Goal: Task Accomplishment & Management: Manage account settings

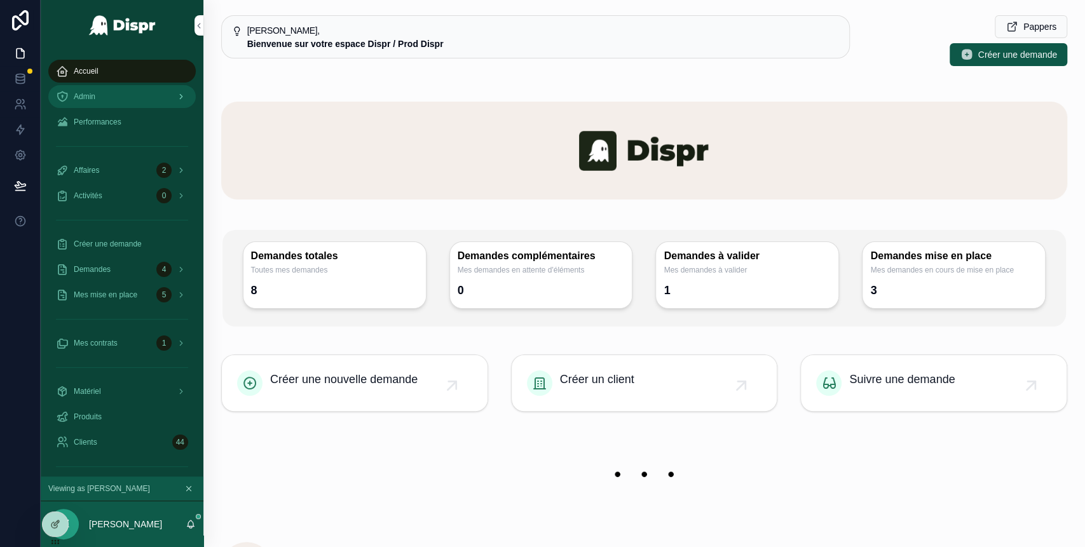
click at [103, 99] on div "Admin" at bounding box center [122, 96] width 132 height 20
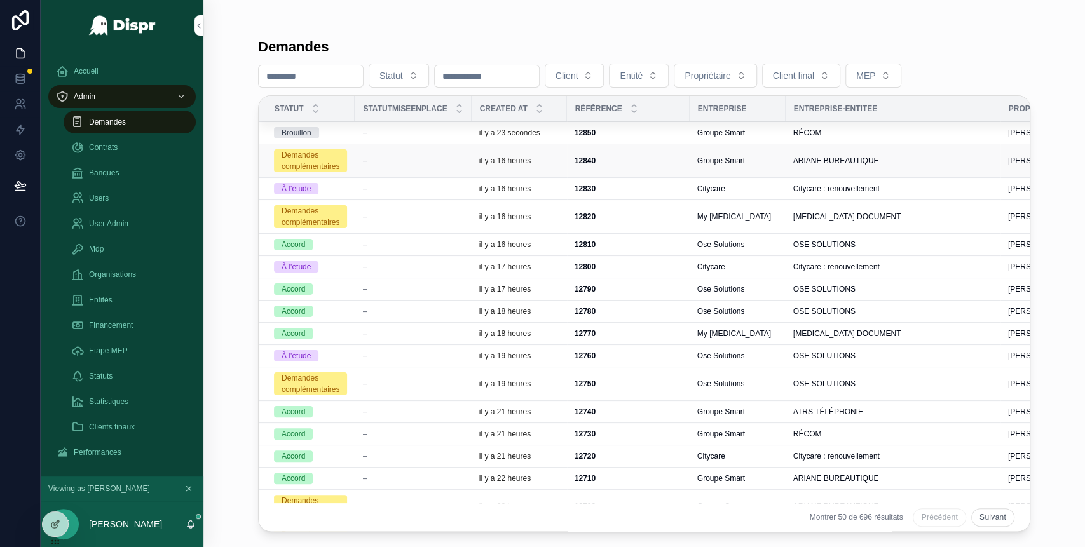
click at [385, 165] on div "--" at bounding box center [412, 161] width 101 height 10
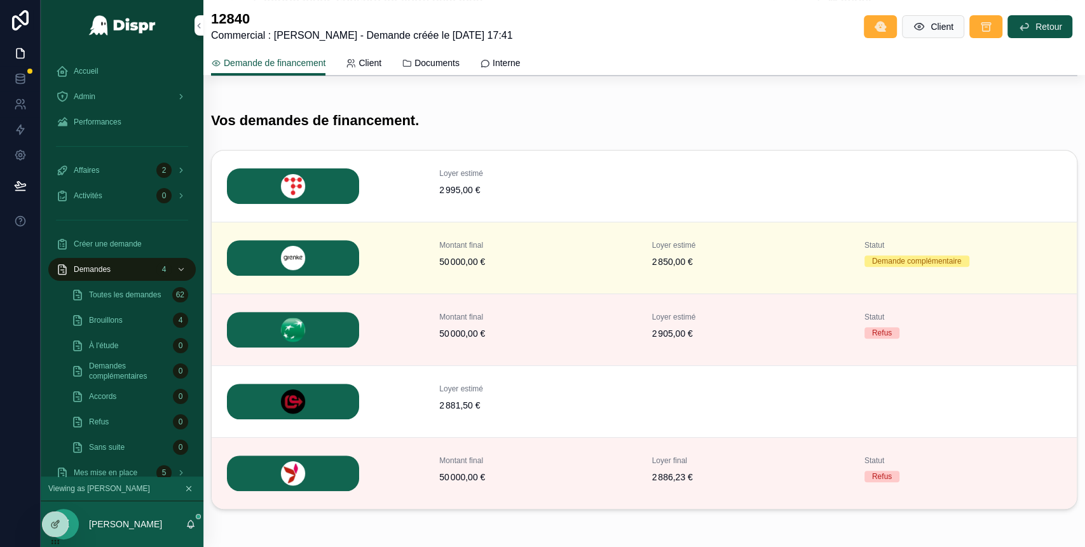
scroll to position [215, 0]
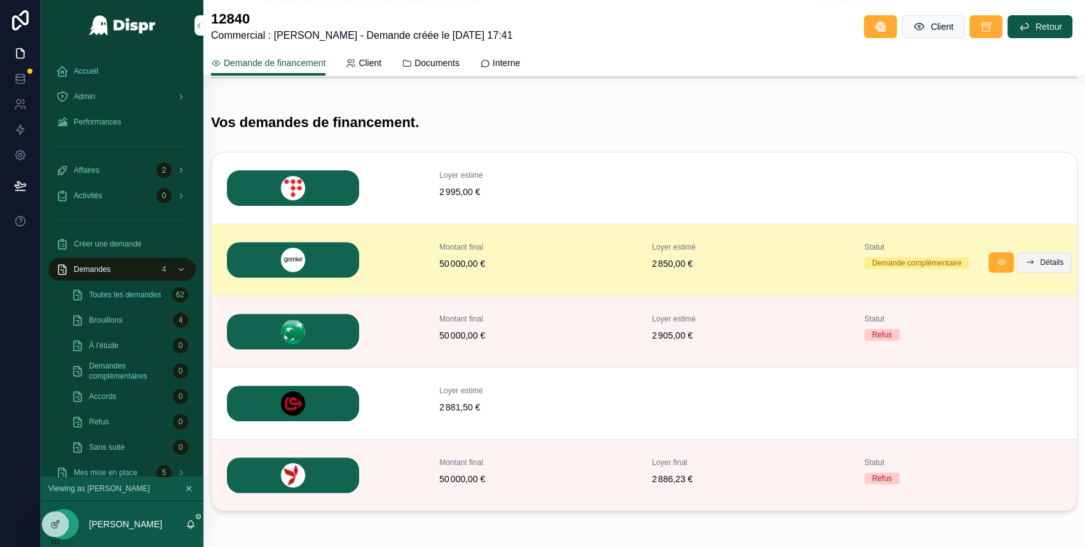
click at [1020, 264] on button "Détails" at bounding box center [1043, 262] width 55 height 20
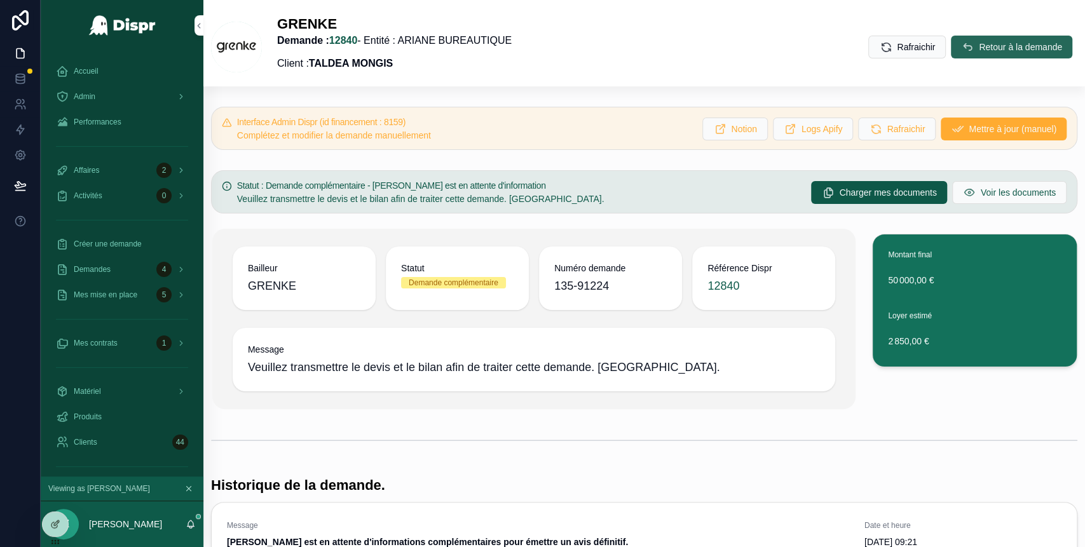
click at [979, 51] on span "Retour à la demande" at bounding box center [1020, 47] width 83 height 13
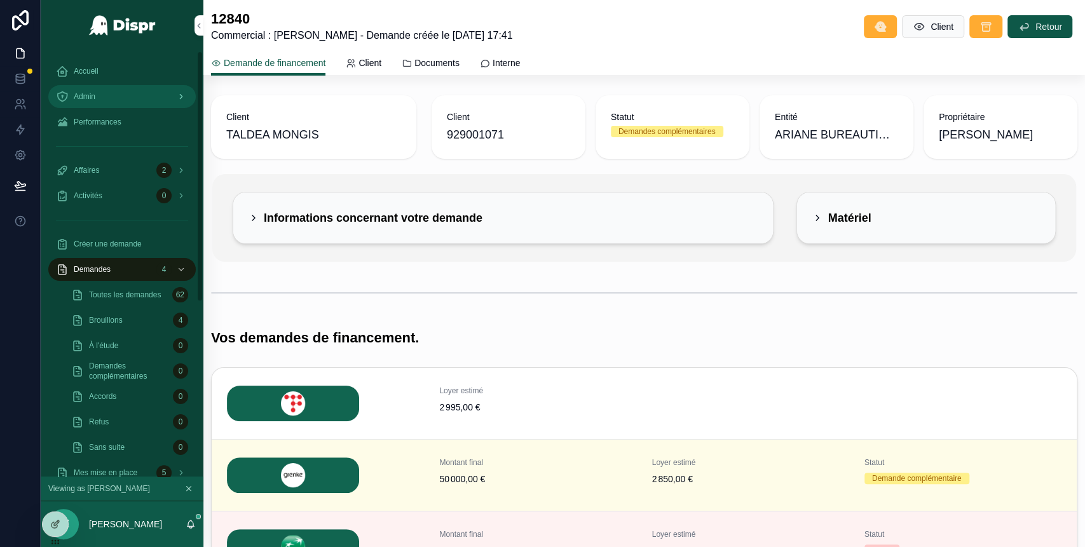
click at [144, 92] on div "Admin" at bounding box center [122, 96] width 132 height 20
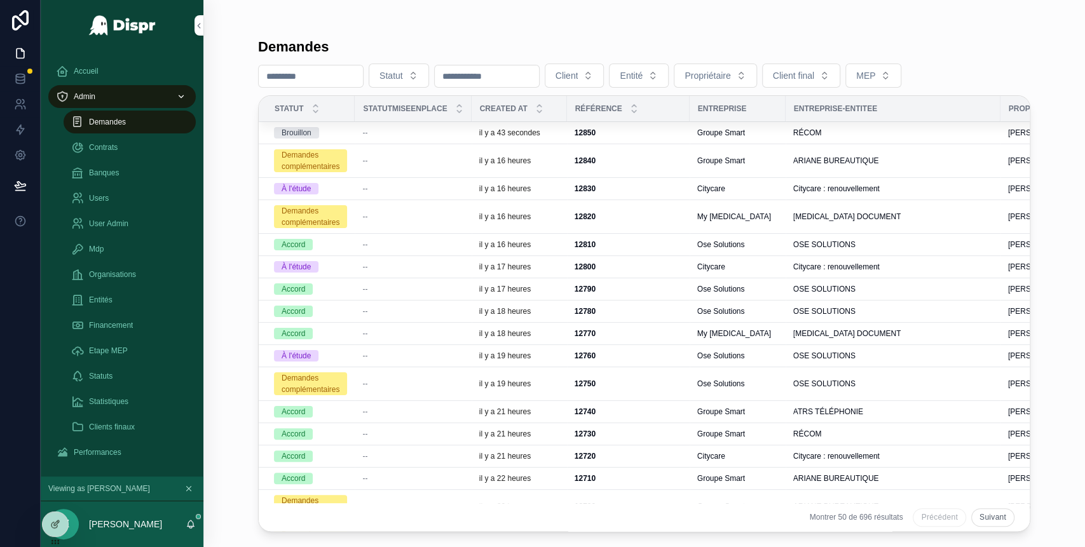
click at [412, 134] on div "--" at bounding box center [412, 133] width 101 height 10
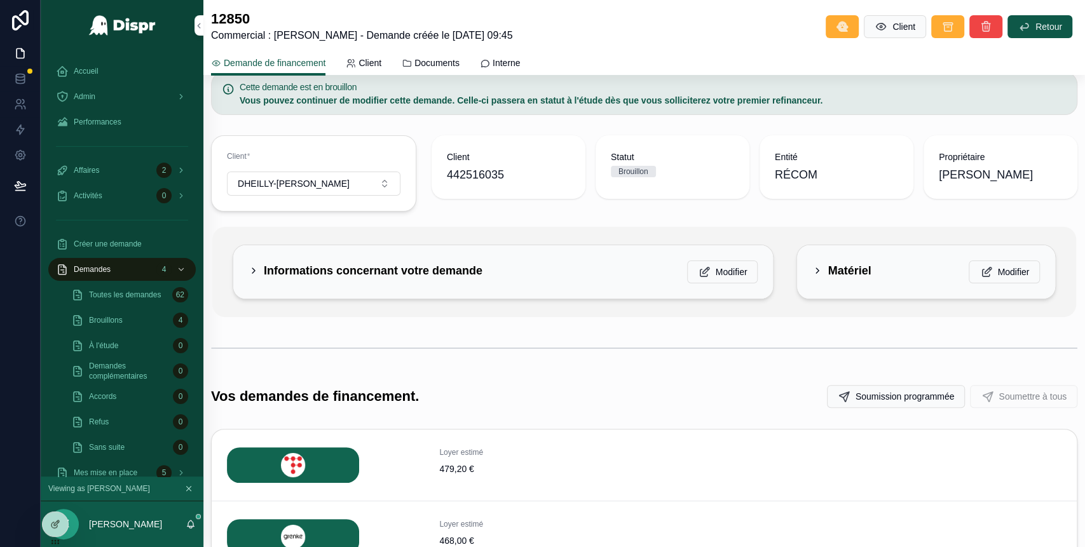
scroll to position [25, 0]
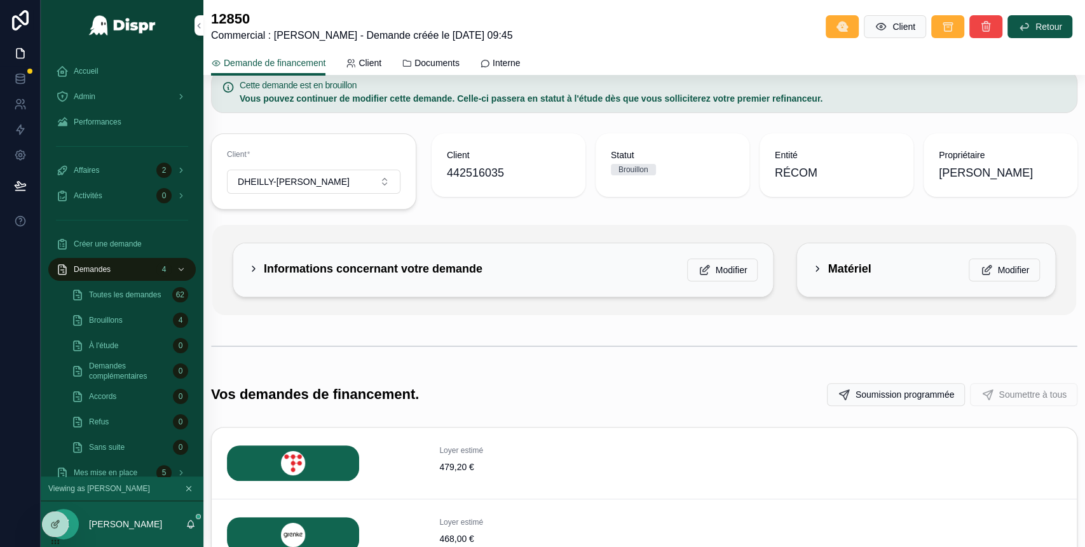
click at [251, 261] on div "Informations concernant votre demande" at bounding box center [366, 269] width 234 height 20
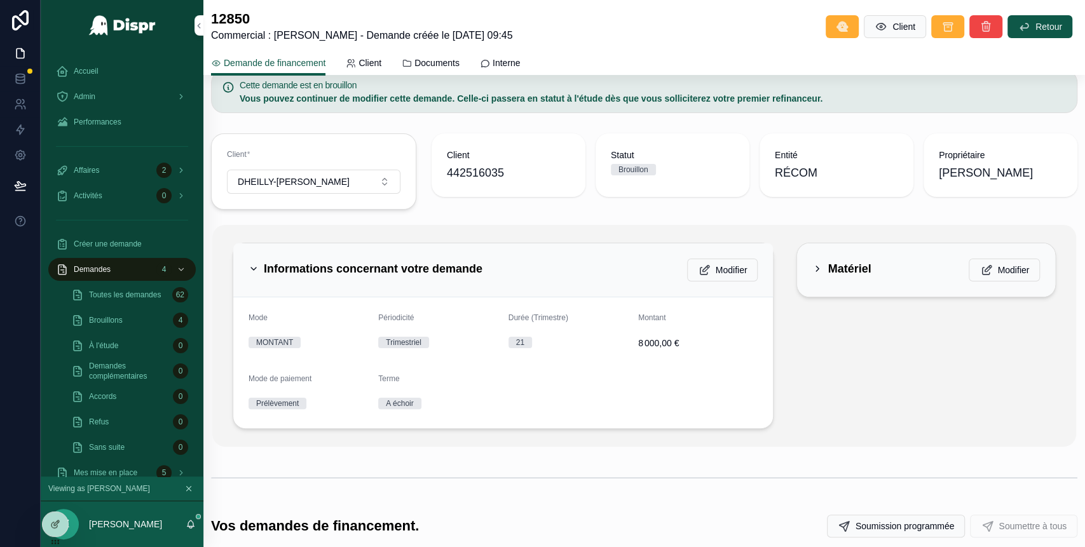
scroll to position [64, 0]
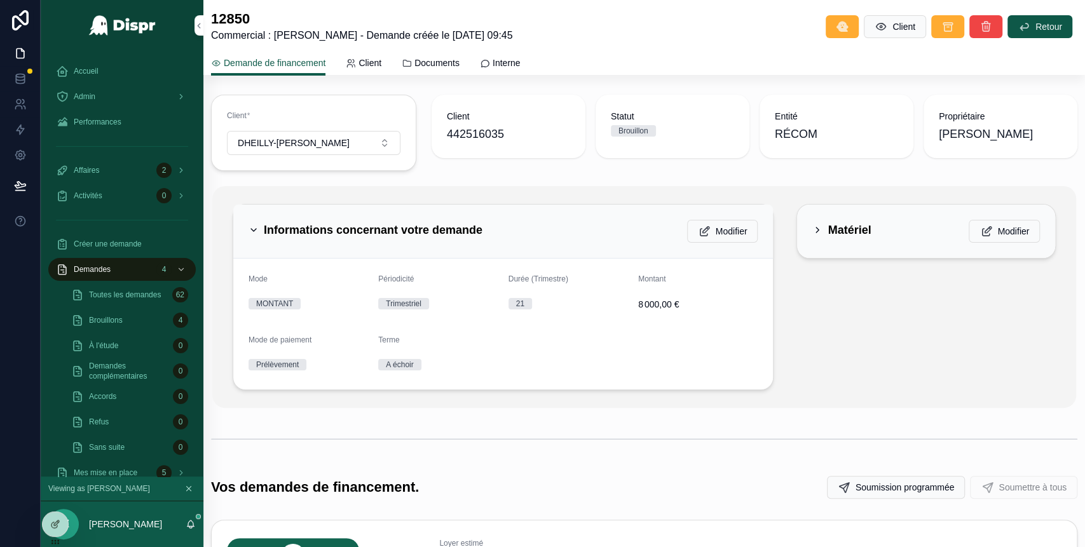
click at [254, 229] on icon "scrollable content" at bounding box center [253, 230] width 5 height 3
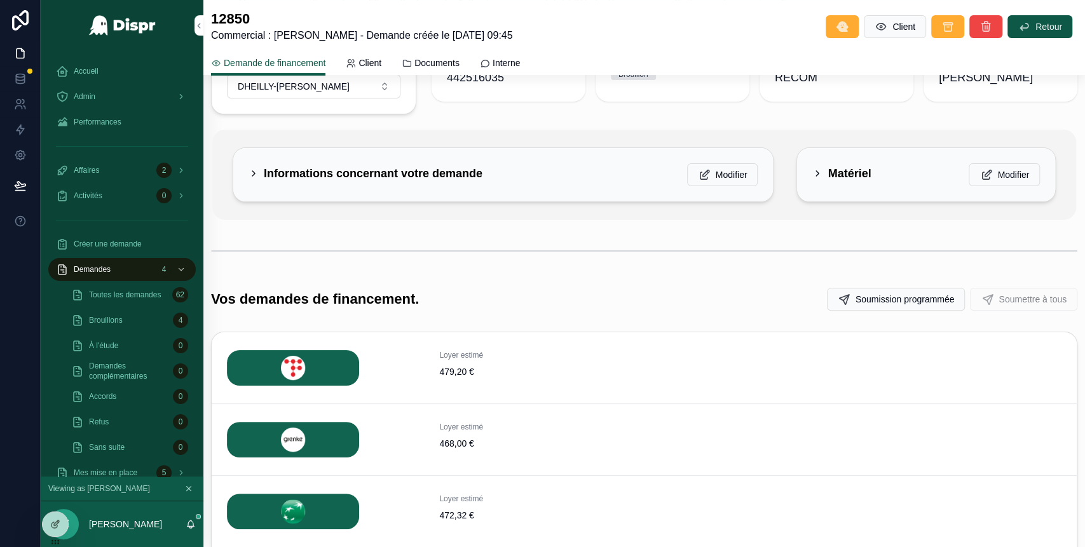
scroll to position [66, 0]
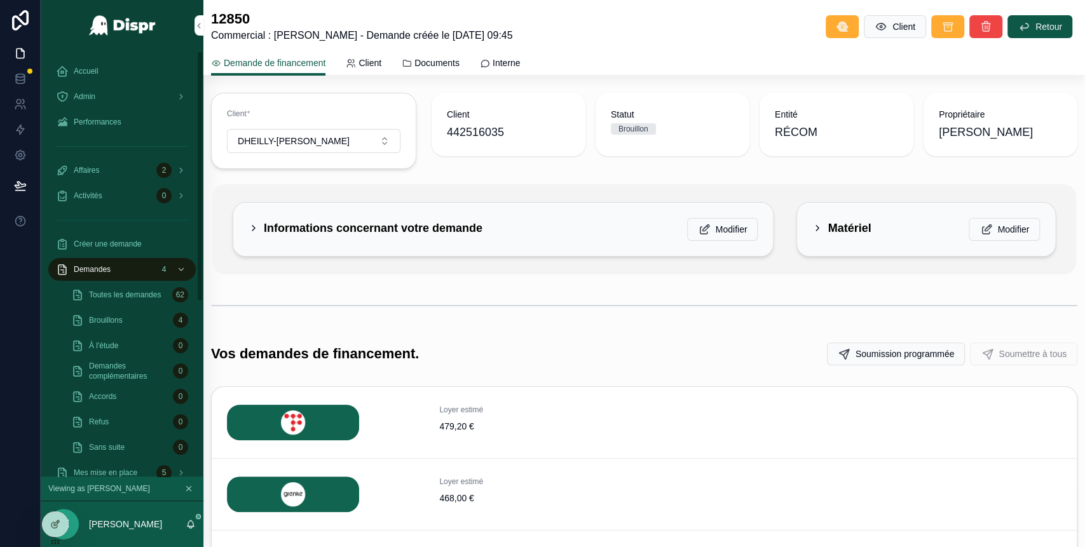
click at [118, 108] on div "Admin" at bounding box center [122, 96] width 163 height 25
click at [118, 104] on div "Admin" at bounding box center [122, 96] width 132 height 20
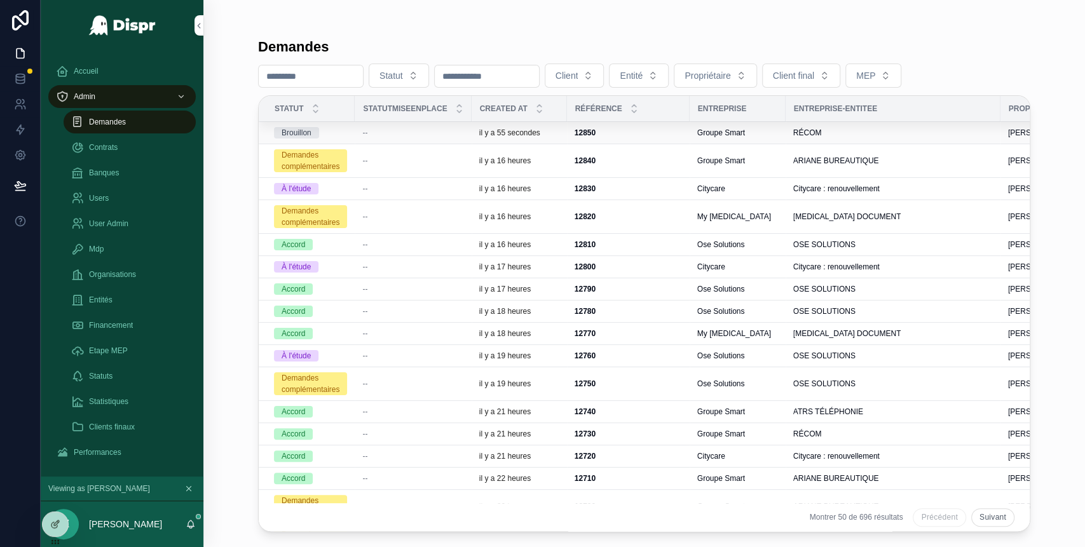
click at [366, 136] on td "--" at bounding box center [413, 133] width 116 height 22
drag, startPoint x: 317, startPoint y: 139, endPoint x: 339, endPoint y: 135, distance: 21.9
click at [339, 135] on td "Brouillon" at bounding box center [307, 133] width 96 height 22
click at [463, 132] on div "--" at bounding box center [412, 133] width 101 height 10
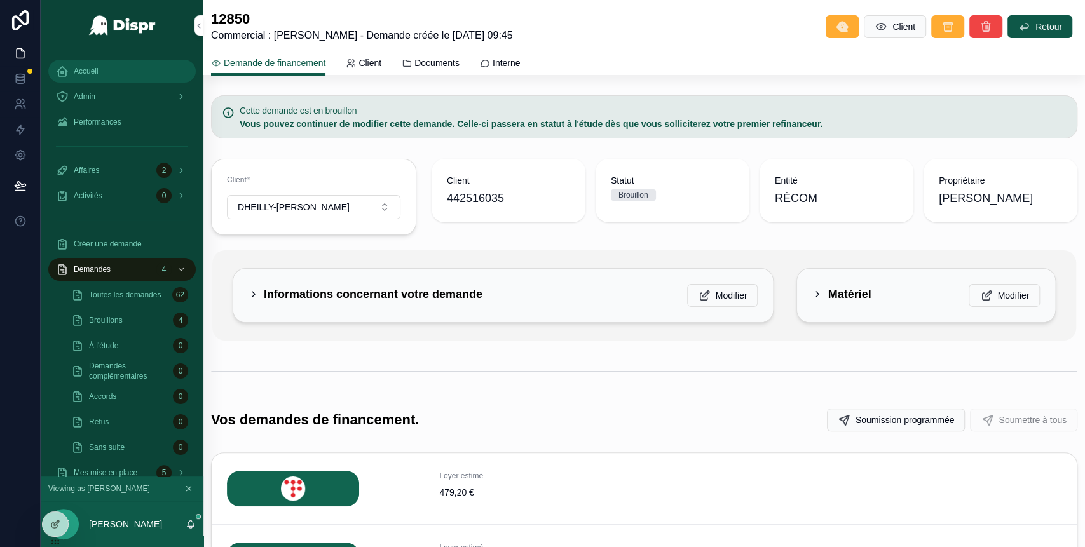
click at [95, 75] on span "Accueil" at bounding box center [86, 71] width 25 height 10
